Goal: Information Seeking & Learning: Learn about a topic

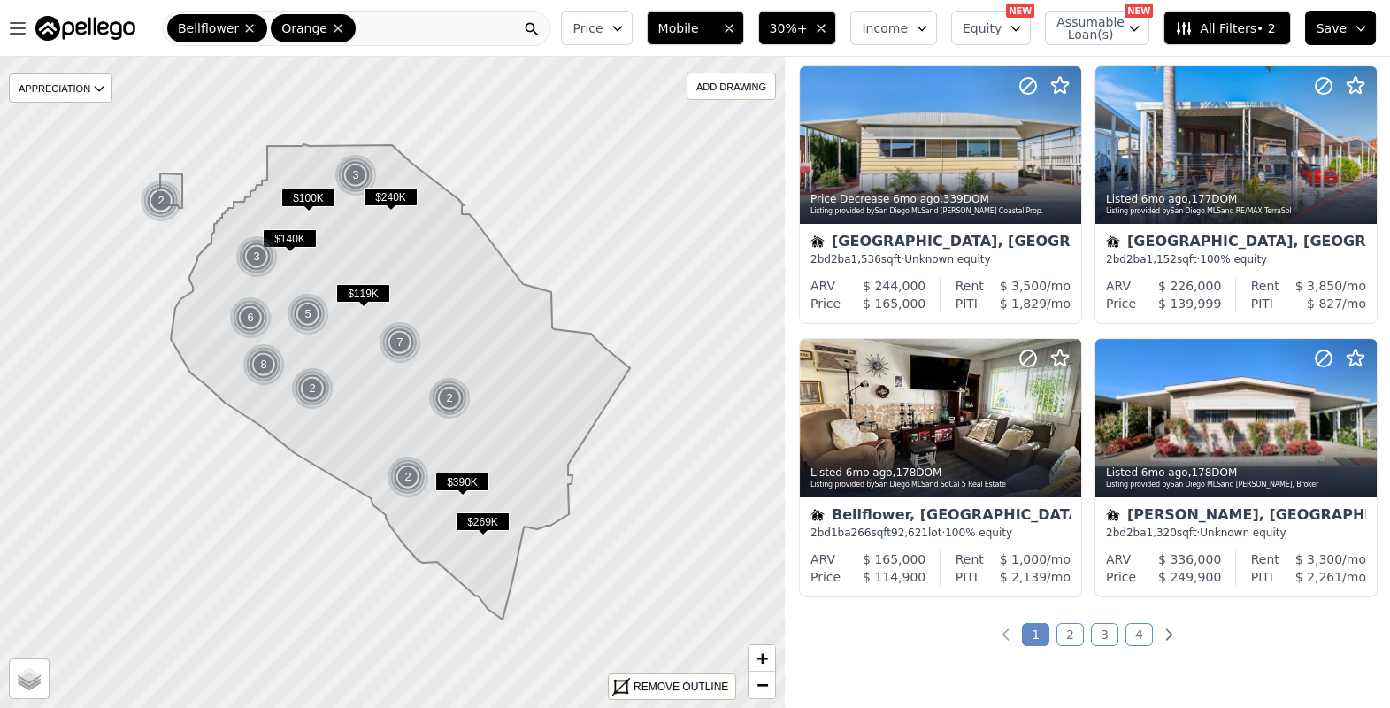
scroll to position [1243, 0]
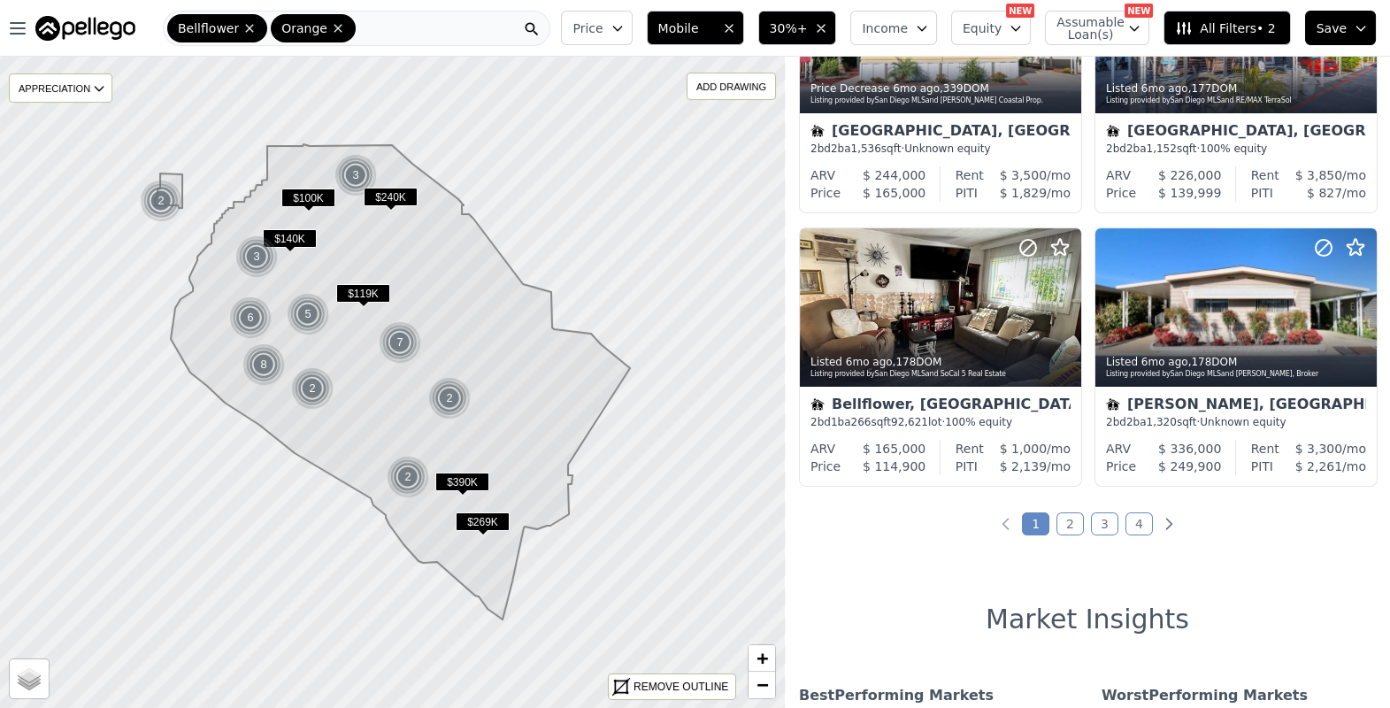
click at [1134, 525] on link "4" at bounding box center [1138, 523] width 27 height 23
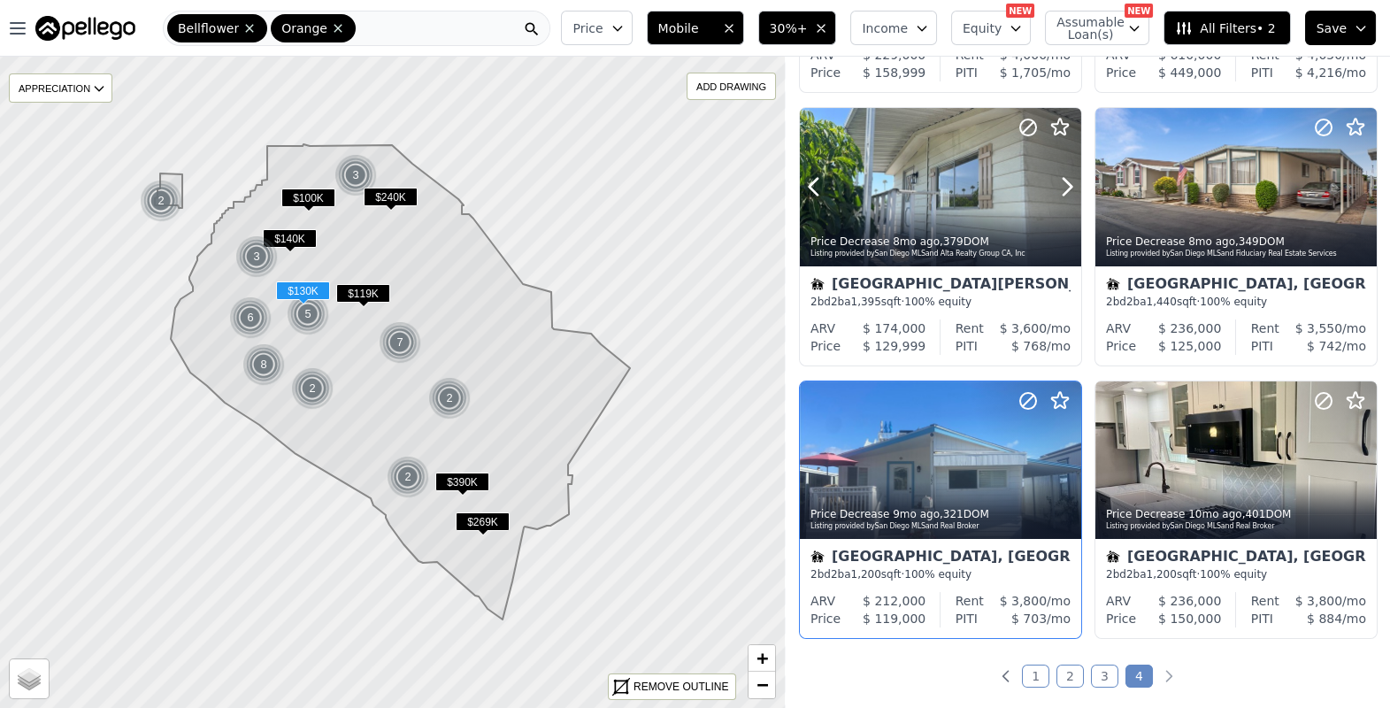
scroll to position [846, 0]
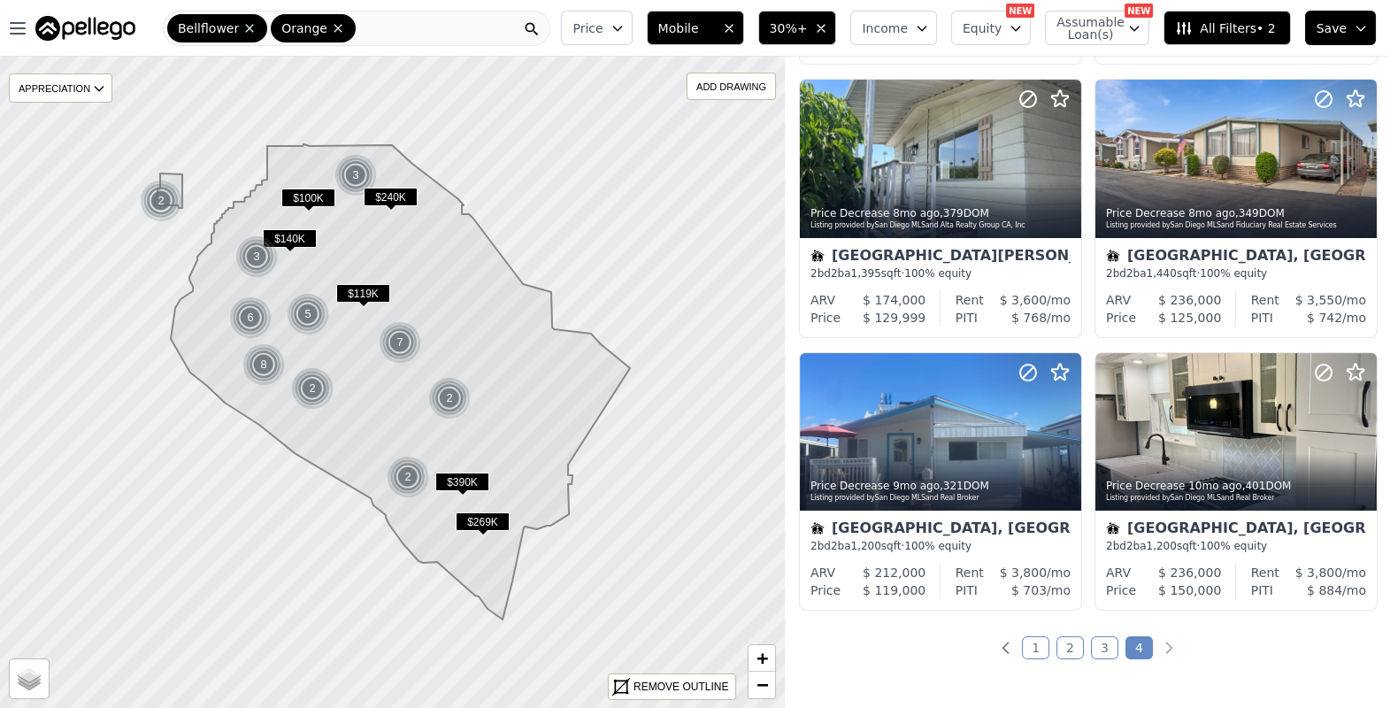
click at [1034, 655] on link "1" at bounding box center [1035, 647] width 27 height 23
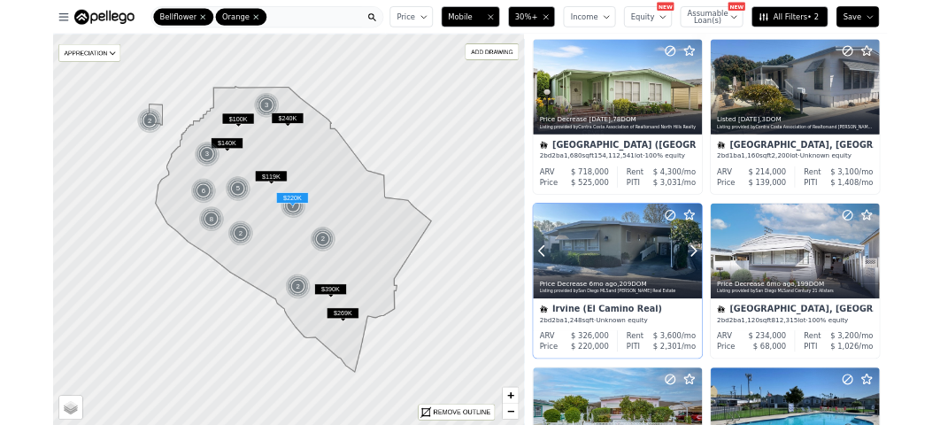
scroll to position [365, 0]
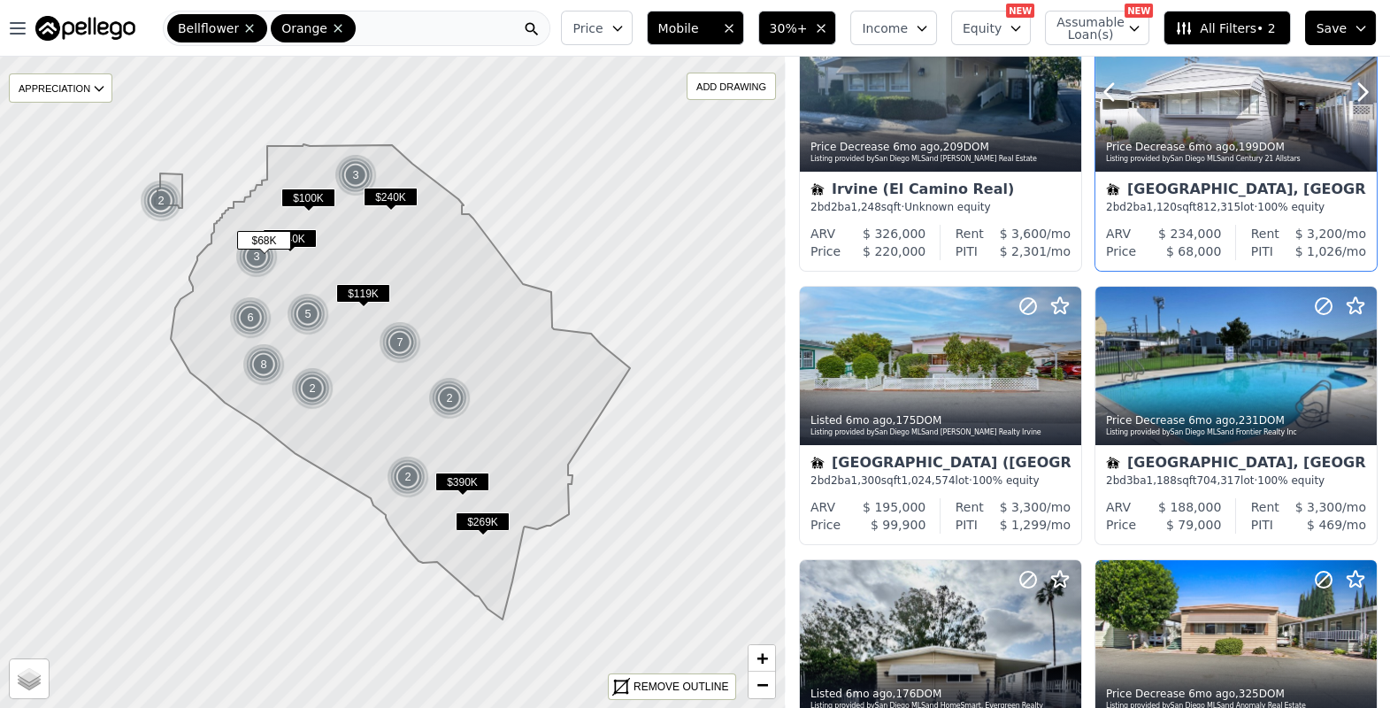
click at [1216, 100] on div at bounding box center [1235, 92] width 281 height 158
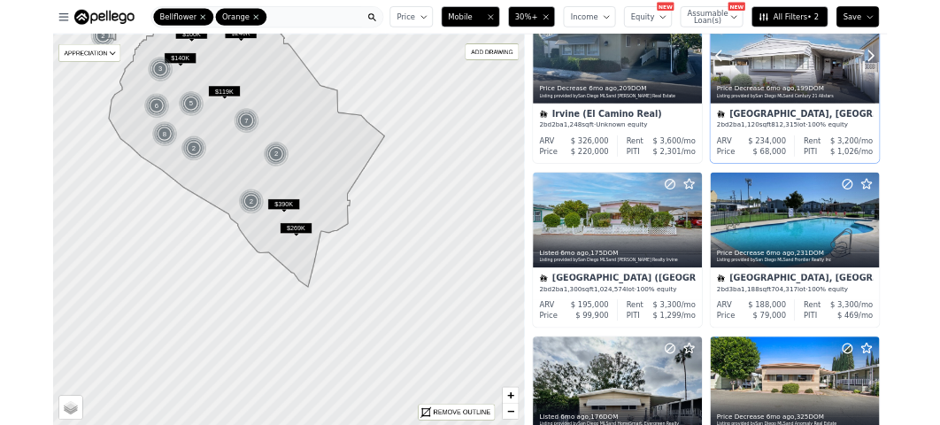
scroll to position [638, 0]
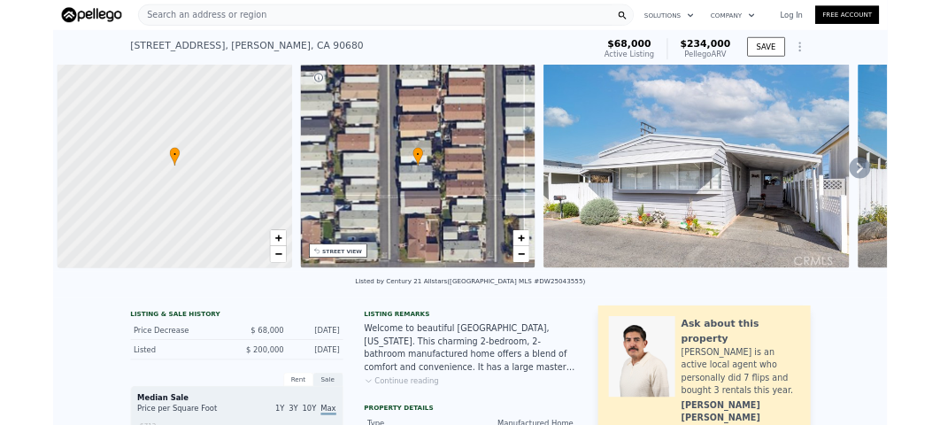
scroll to position [0, 7]
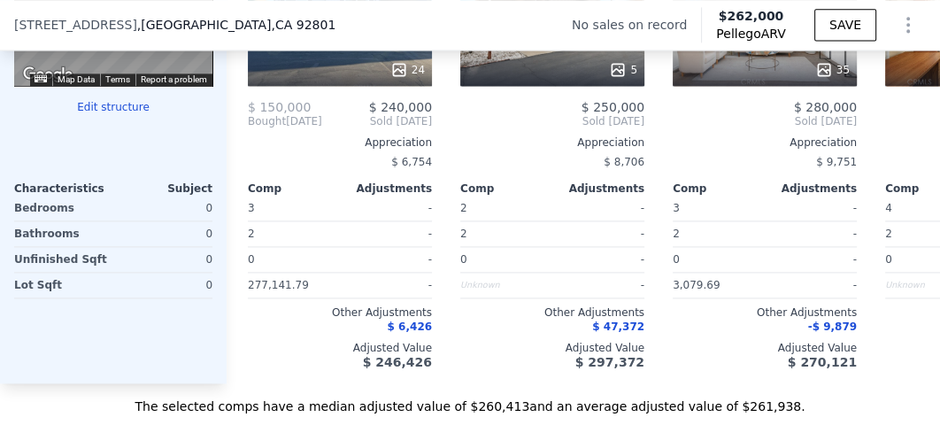
scroll to position [1901, 0]
